Goal: Task Accomplishment & Management: Complete application form

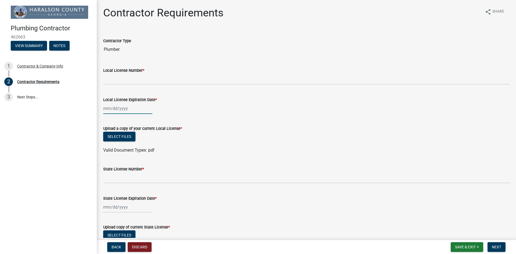
click at [127, 111] on div at bounding box center [127, 108] width 49 height 11
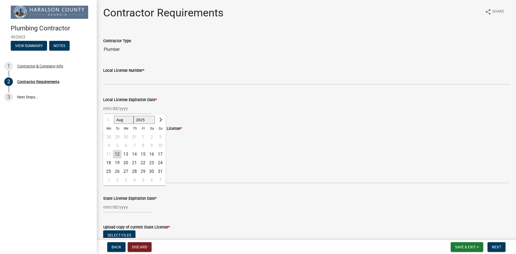
click at [144, 71] on span "*" at bounding box center [144, 70] width 2 height 5
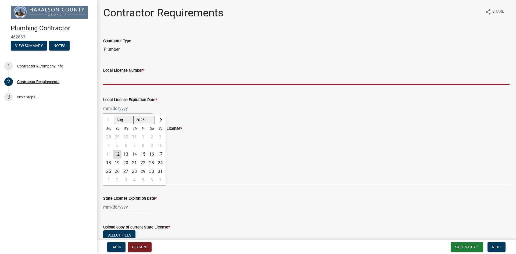
click at [144, 74] on input "Local License Number *" at bounding box center [306, 79] width 407 height 11
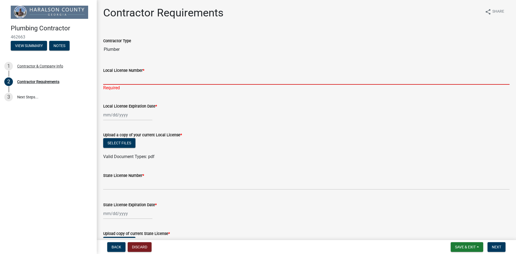
click at [125, 80] on input "Local License Number *" at bounding box center [306, 79] width 407 height 11
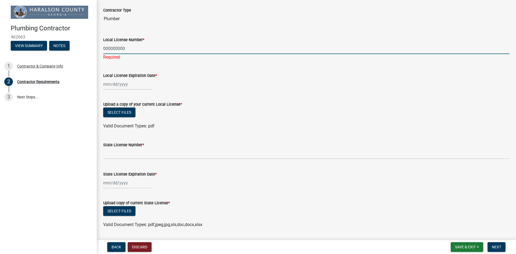
scroll to position [27, 0]
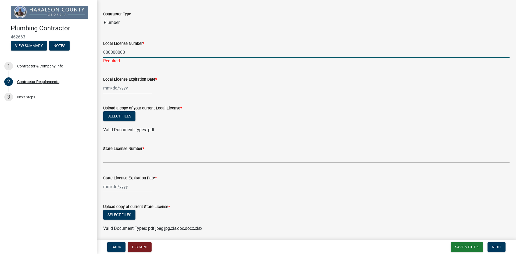
type input "000000000"
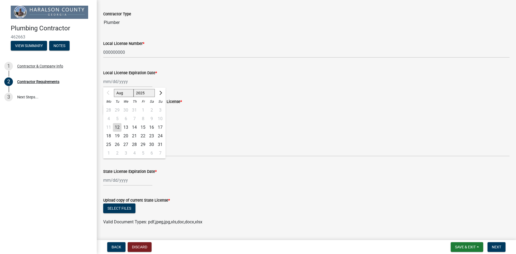
click at [120, 87] on div "Aug Sep Oct Nov Dec 2025 2026 2027 2028 2029 2030 2031 2032 2033 2034 2035 2036…" at bounding box center [127, 81] width 49 height 11
click at [161, 93] on span "Next month" at bounding box center [160, 93] width 4 height 4
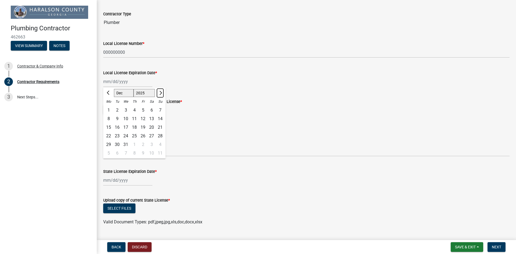
click at [161, 93] on span "Next month" at bounding box center [160, 93] width 4 height 4
select select "1"
select select "2026"
click at [110, 94] on button "Previous month" at bounding box center [108, 93] width 6 height 9
select select "12"
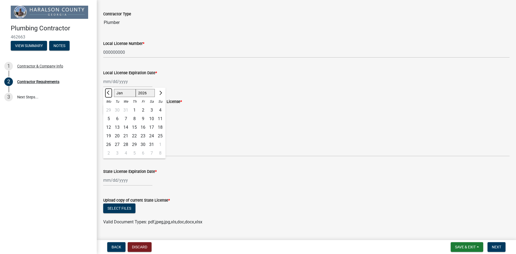
select select "2025"
click at [126, 144] on div "31" at bounding box center [126, 144] width 9 height 9
type input "12/31/2025"
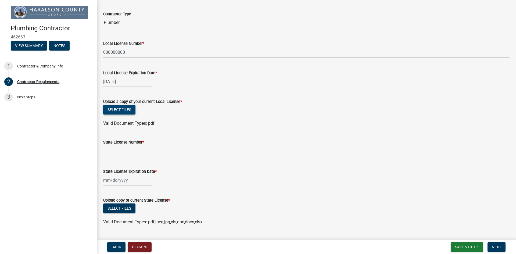
click at [119, 110] on button "Select files" at bounding box center [119, 110] width 32 height 10
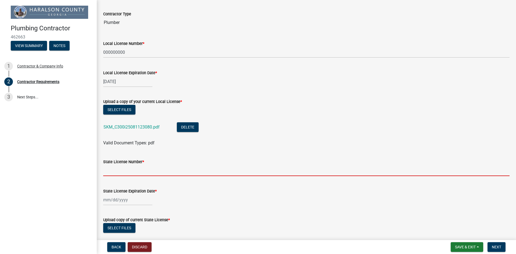
click at [124, 174] on input "State License Number *" at bounding box center [306, 170] width 407 height 11
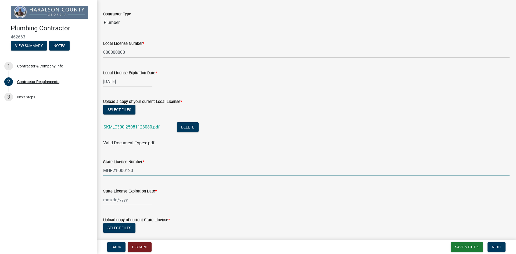
type input "MHR21-000120"
select select "8"
select select "2025"
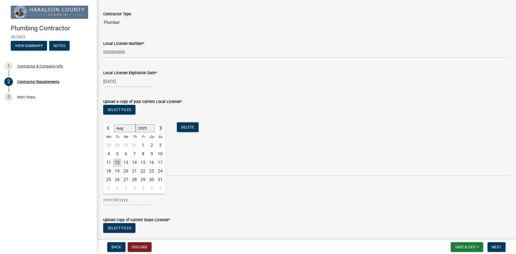
click at [126, 199] on div "Jan Feb Mar Apr May Jun Jul Aug Sep Oct Nov Dec 1525 1526 1527 1528 1529 1530 1…" at bounding box center [127, 199] width 49 height 11
click at [159, 128] on span "Next month" at bounding box center [160, 128] width 4 height 4
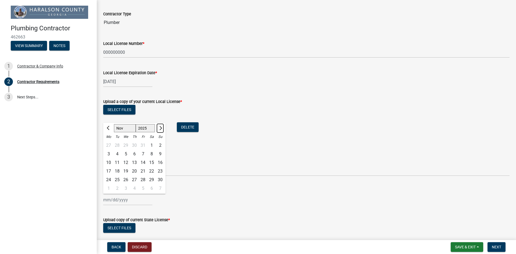
select select "12"
click at [126, 179] on div "31" at bounding box center [126, 180] width 9 height 9
type input "12/31/2025"
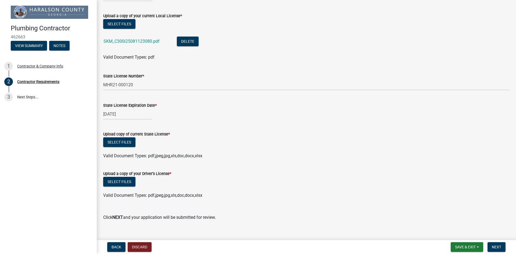
scroll to position [121, 0]
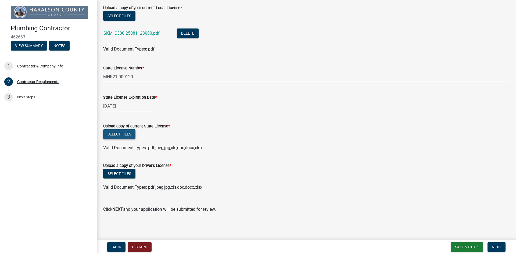
click at [123, 137] on button "Select files" at bounding box center [119, 134] width 32 height 10
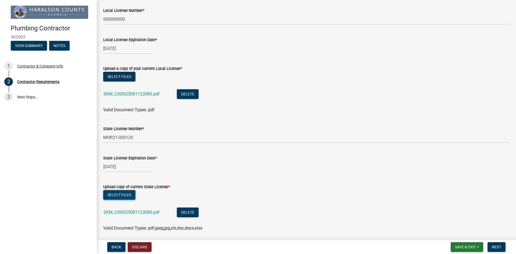
scroll to position [60, 0]
click at [124, 195] on button "Select files" at bounding box center [119, 195] width 32 height 10
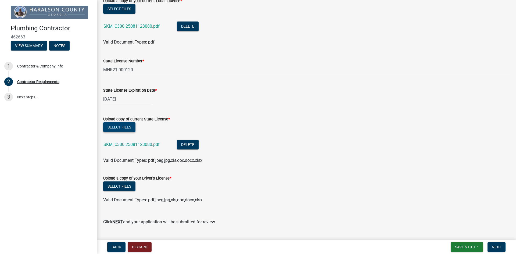
scroll to position [140, 0]
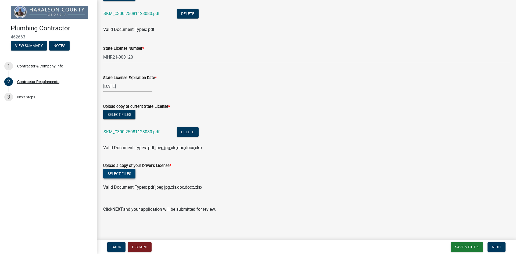
click at [124, 173] on button "Select files" at bounding box center [119, 174] width 32 height 10
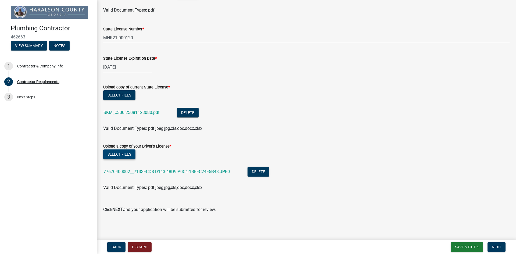
scroll to position [160, 0]
click at [497, 247] on span "Next" at bounding box center [496, 247] width 9 height 4
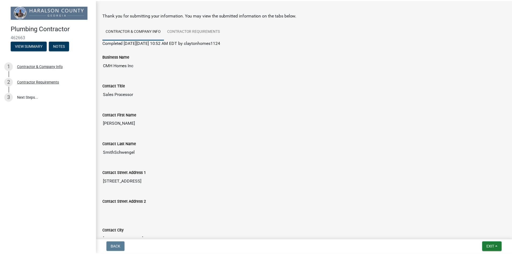
scroll to position [0, 0]
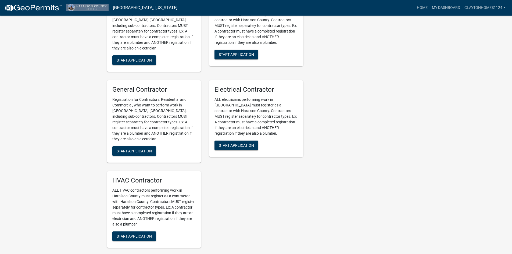
scroll to position [269, 0]
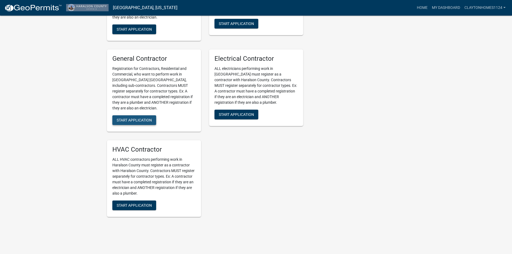
click at [130, 122] on span "Start Application" at bounding box center [134, 120] width 35 height 4
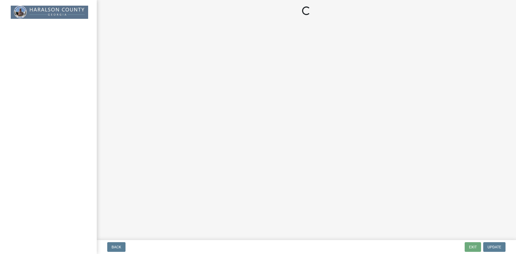
select select "GA"
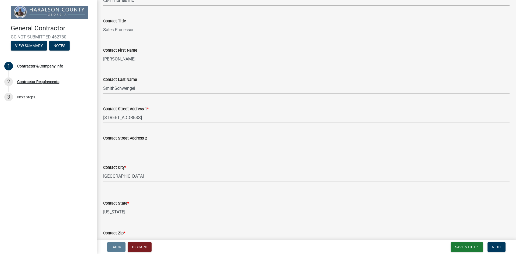
scroll to position [108, 0]
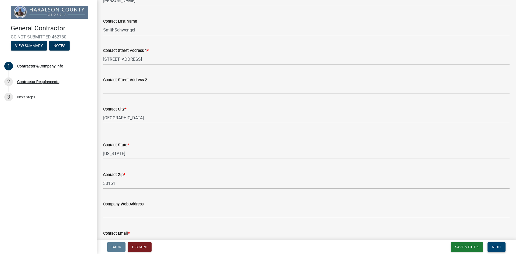
click at [497, 249] on span "Next" at bounding box center [496, 247] width 9 height 4
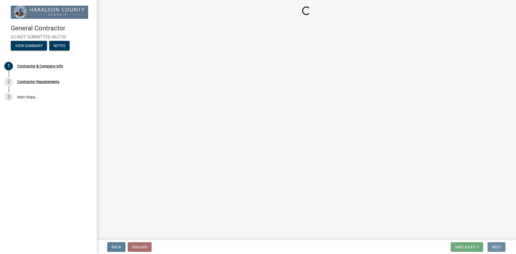
scroll to position [0, 0]
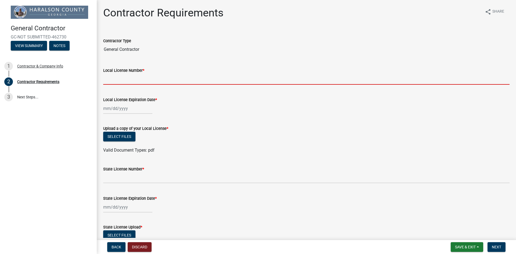
click at [115, 82] on input "Local License Number *" at bounding box center [306, 79] width 407 height 11
type input "000000000"
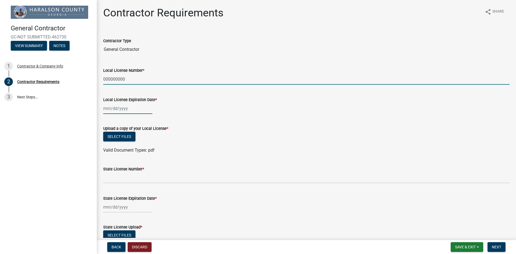
click at [122, 110] on div at bounding box center [127, 108] width 49 height 11
select select "8"
select select "2025"
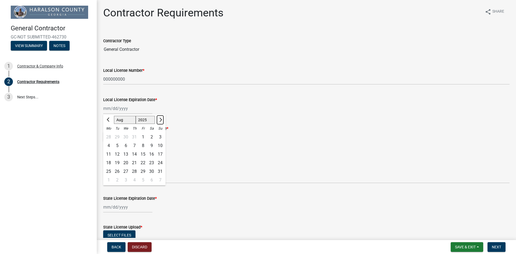
click at [158, 119] on button "Next month" at bounding box center [160, 120] width 6 height 9
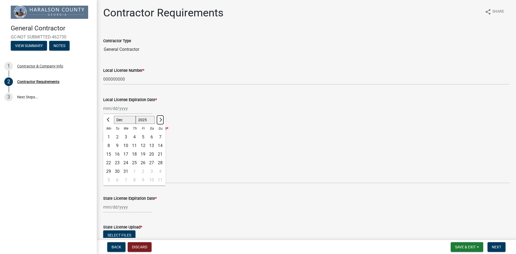
select select "1"
select select "2026"
click at [108, 120] on span "Previous month" at bounding box center [109, 120] width 4 height 4
select select "12"
select select "2025"
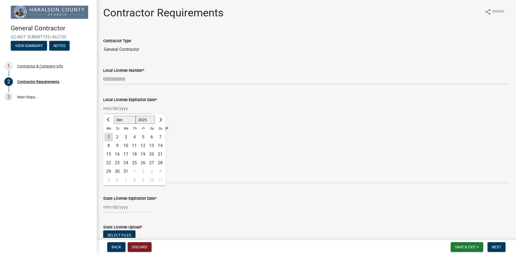
click at [125, 173] on div "31" at bounding box center [126, 171] width 9 height 9
type input "12/31/2025"
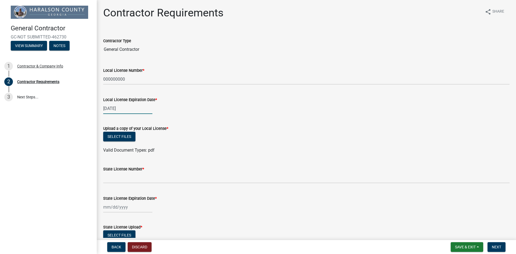
click at [120, 108] on div "12/31/2025" at bounding box center [127, 108] width 49 height 11
select select "12"
select select "2025"
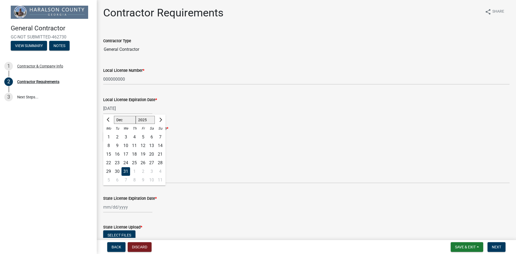
click at [175, 105] on div "12/31/2025 Jan Feb Mar Apr May Jun Jul Aug Sep Oct Nov Dec 1525 1526 1527 1528 …" at bounding box center [306, 108] width 407 height 11
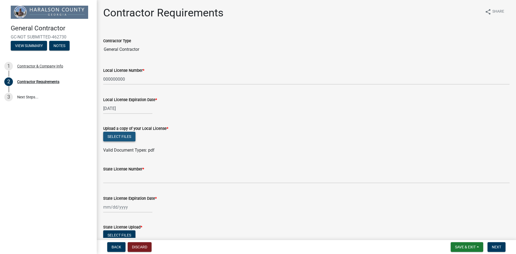
click at [121, 137] on button "Select files" at bounding box center [119, 137] width 32 height 10
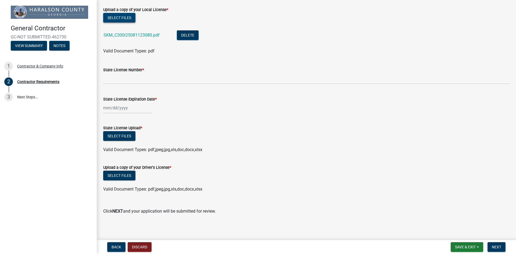
scroll to position [121, 0]
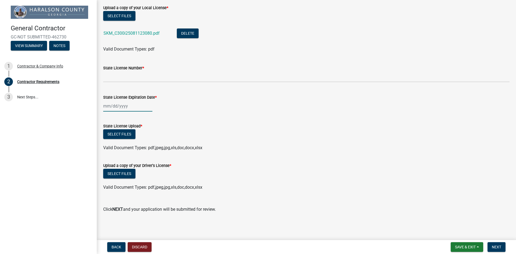
click at [125, 105] on div at bounding box center [127, 106] width 49 height 11
select select "8"
select select "2025"
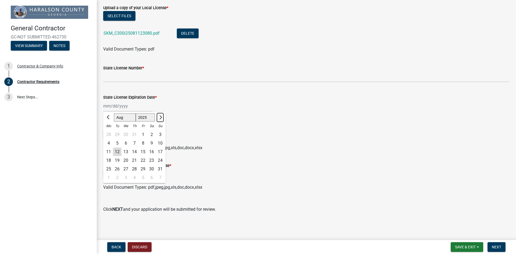
click at [161, 118] on span "Next month" at bounding box center [160, 117] width 4 height 4
select select "12"
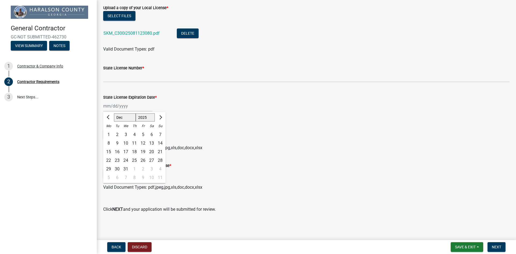
click at [126, 167] on div "31" at bounding box center [126, 169] width 9 height 9
type input "12/31/2025"
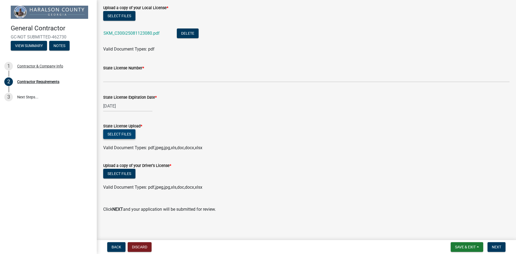
click at [118, 133] on button "Select files" at bounding box center [119, 134] width 32 height 10
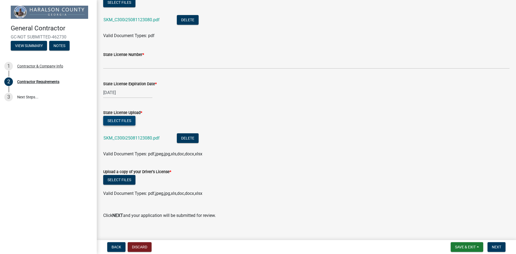
scroll to position [140, 0]
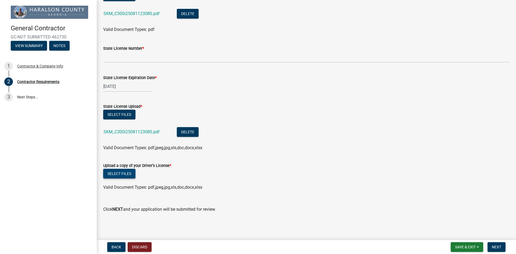
click at [118, 175] on button "Select files" at bounding box center [119, 174] width 32 height 10
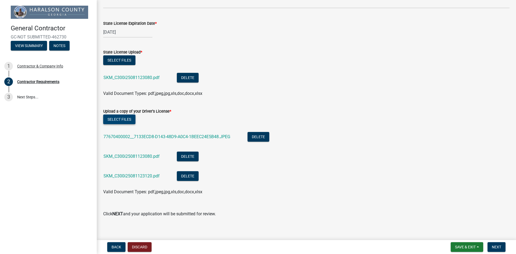
scroll to position [199, 0]
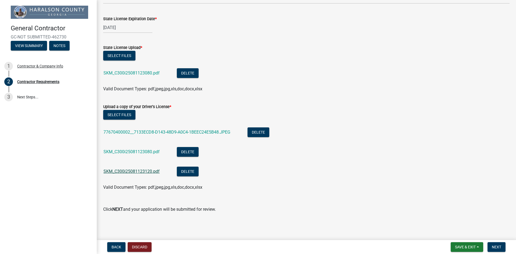
click at [128, 171] on link "SKM_C300i25081123120.pdf" at bounding box center [132, 171] width 56 height 5
click at [182, 169] on button "Delete" at bounding box center [188, 172] width 22 height 10
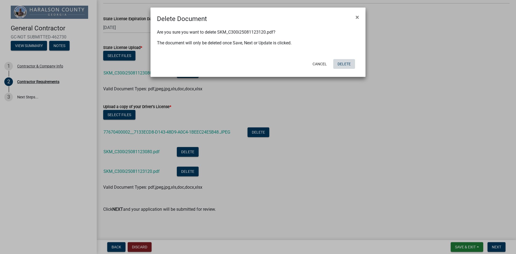
click at [344, 64] on button "Delete" at bounding box center [345, 64] width 22 height 10
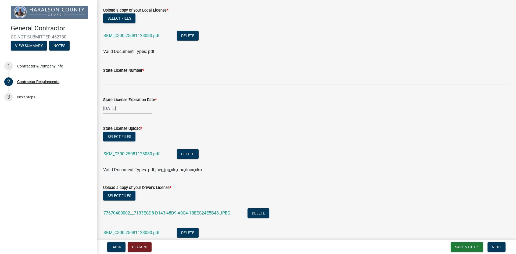
scroll to position [72, 0]
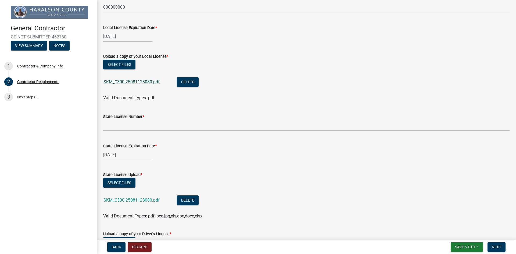
click at [141, 81] on link "SKM_C300i25081123080.pdf" at bounding box center [132, 81] width 56 height 5
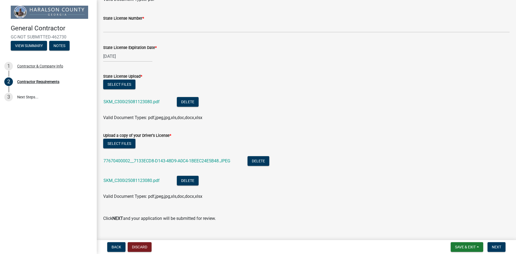
scroll to position [180, 0]
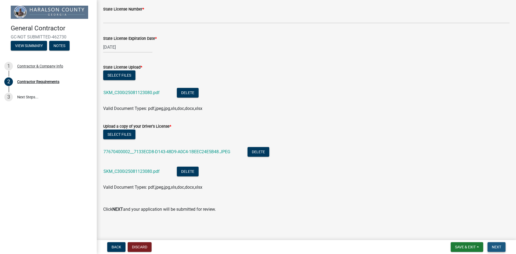
click at [497, 247] on span "Next" at bounding box center [496, 247] width 9 height 4
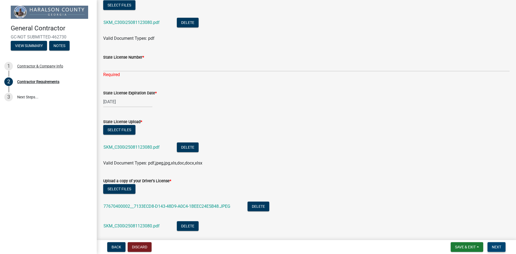
scroll to position [99, 0]
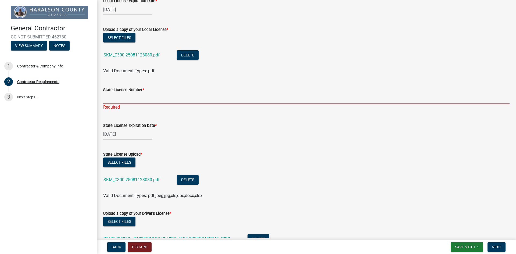
click at [122, 100] on input "State License Number *" at bounding box center [306, 98] width 407 height 11
type input "MHR21-000120"
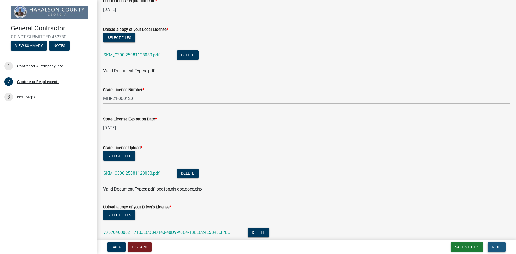
click at [495, 249] on span "Next" at bounding box center [496, 247] width 9 height 4
